Goal: Information Seeking & Learning: Learn about a topic

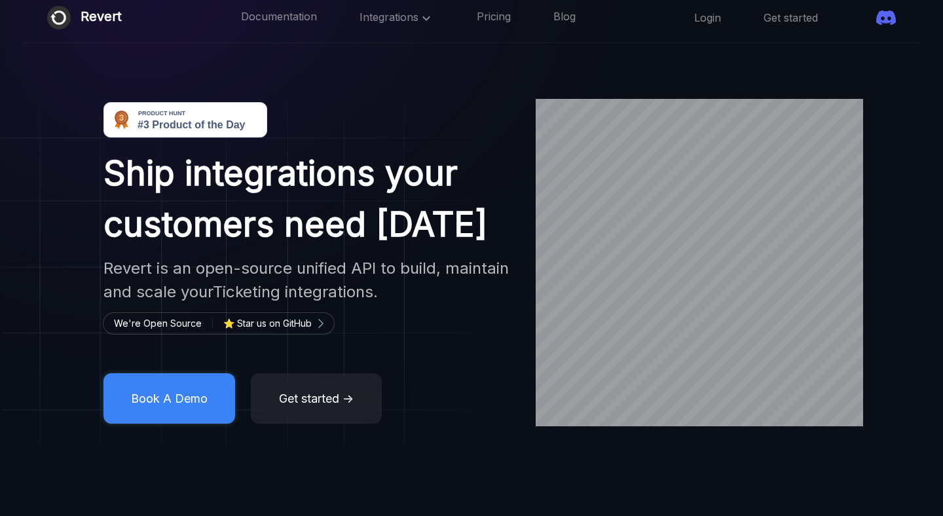
scroll to position [41, 0]
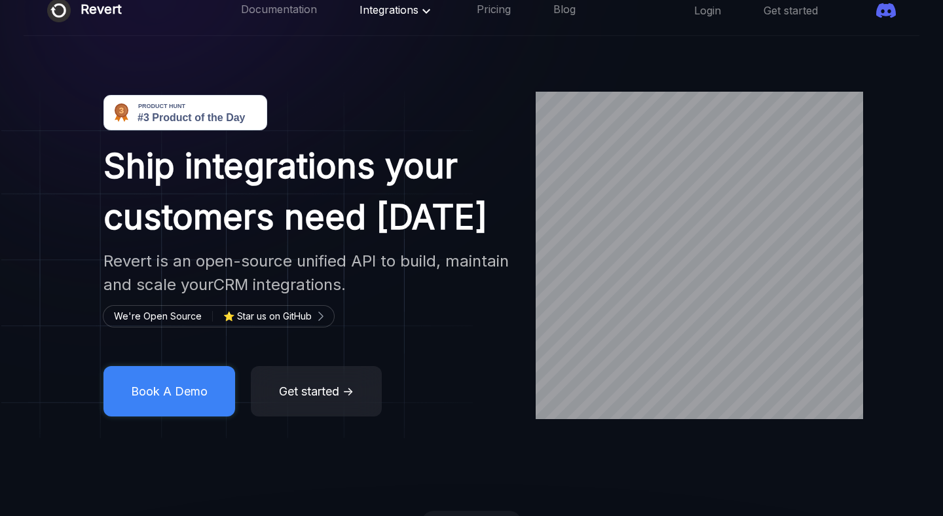
click at [385, 8] on span "Integrations" at bounding box center [397, 9] width 75 height 13
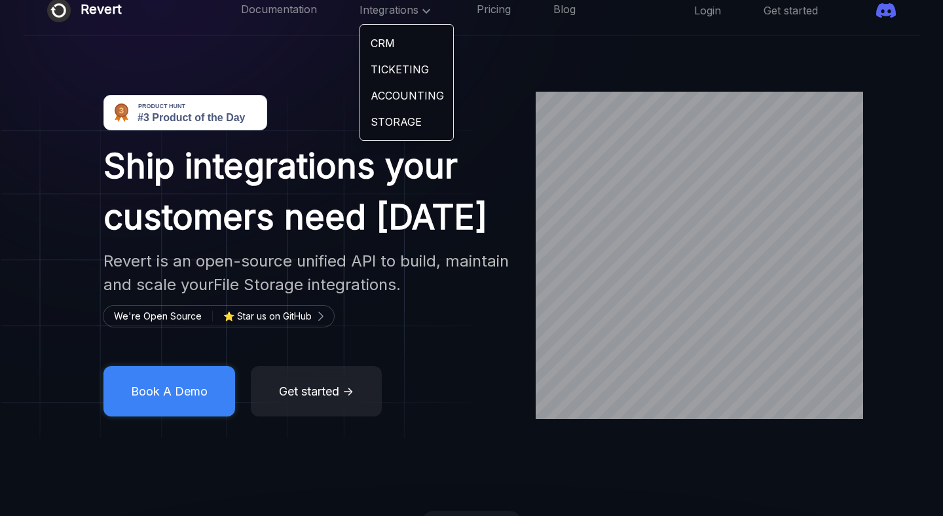
click at [360, 46] on link "CRM" at bounding box center [406, 43] width 93 height 26
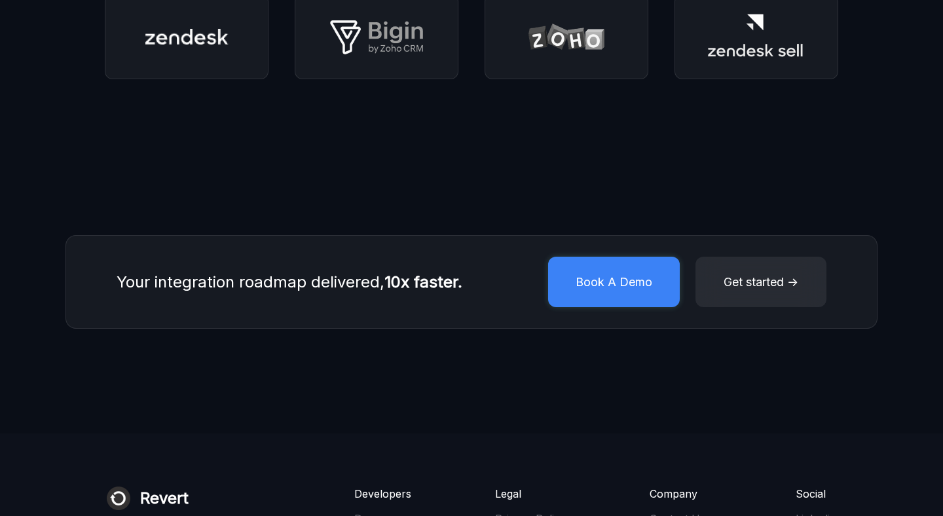
scroll to position [763, 0]
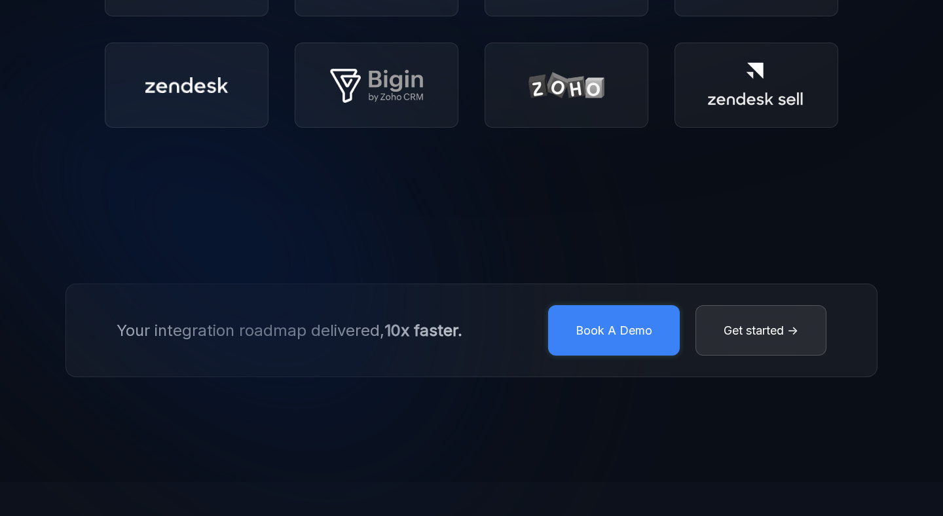
click at [776, 326] on button "Get started →" at bounding box center [761, 330] width 131 height 50
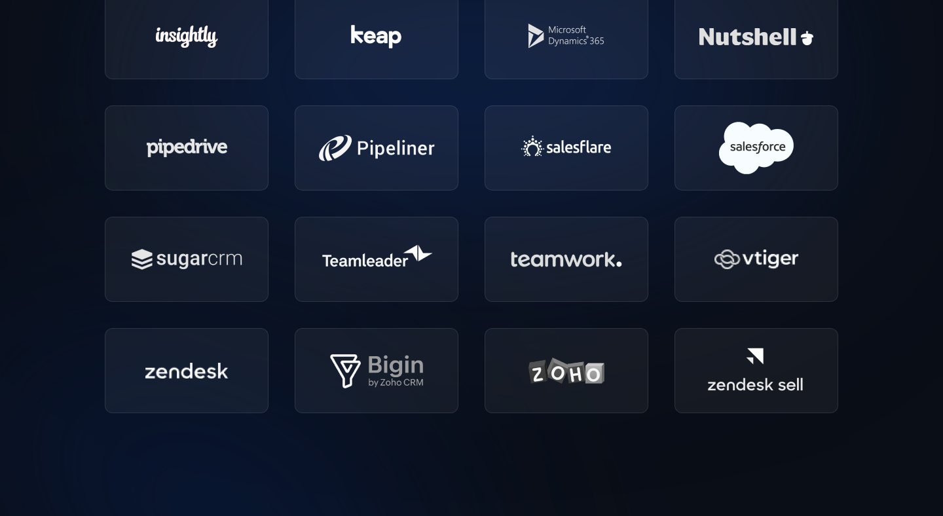
scroll to position [0, 0]
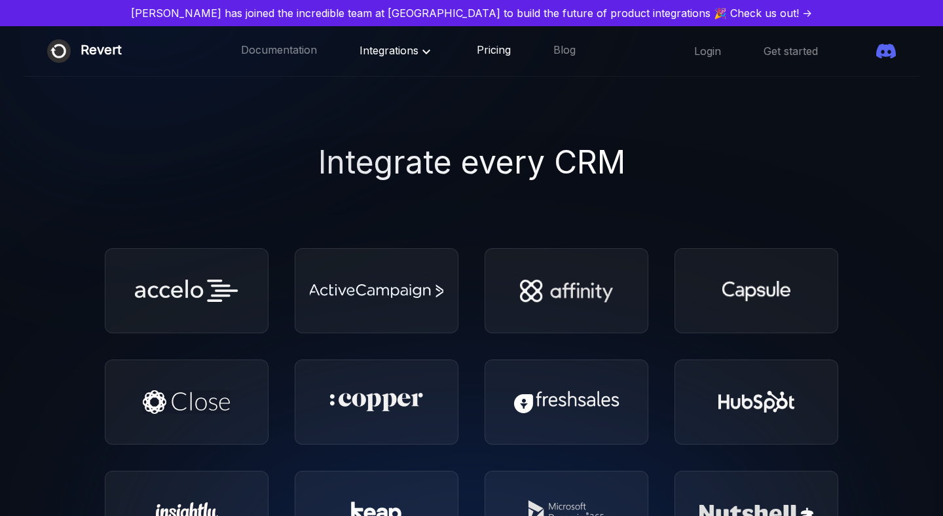
click at [477, 56] on link "Pricing" at bounding box center [494, 51] width 34 height 17
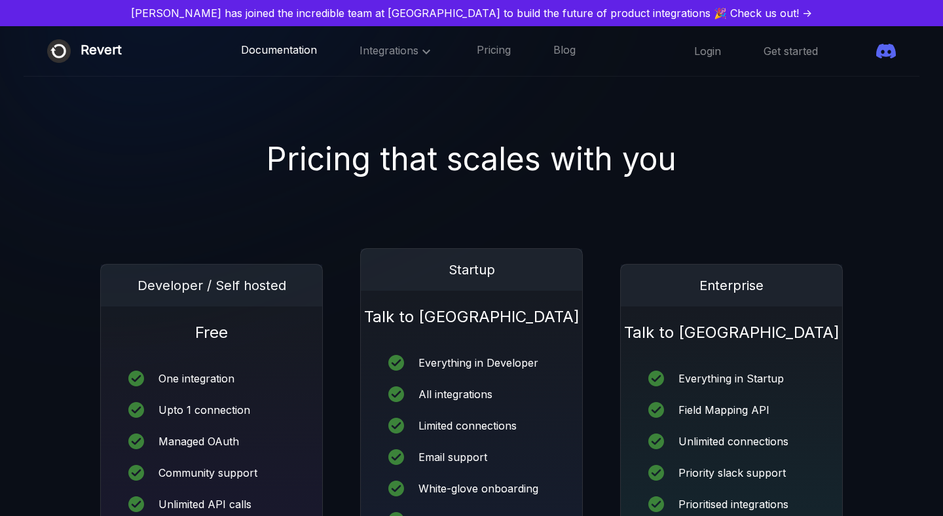
click at [268, 57] on link "Documentation" at bounding box center [279, 51] width 76 height 17
